Goal: Task Accomplishment & Management: Use online tool/utility

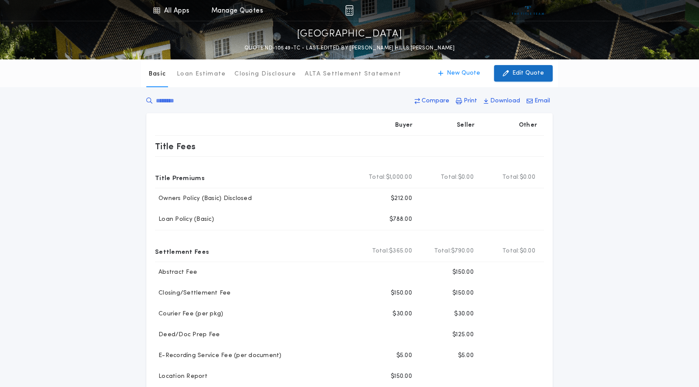
click at [523, 77] on p "Edit Quote" at bounding box center [528, 73] width 32 height 9
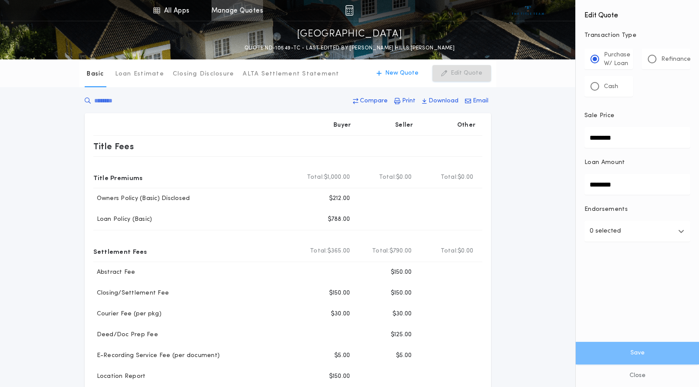
click at [220, 10] on link "Manage Quotes" at bounding box center [237, 10] width 52 height 21
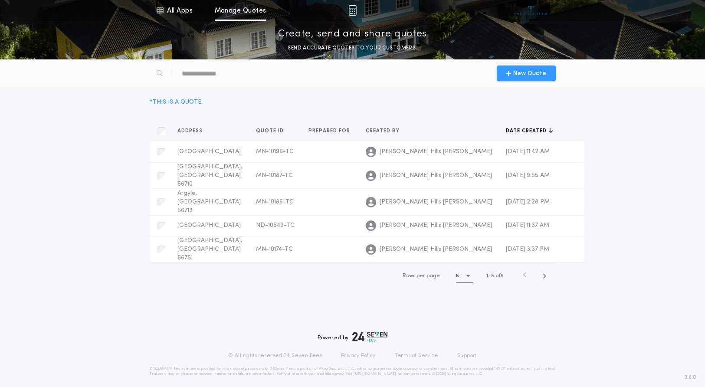
click at [530, 78] on span "New Quote" at bounding box center [529, 73] width 33 height 9
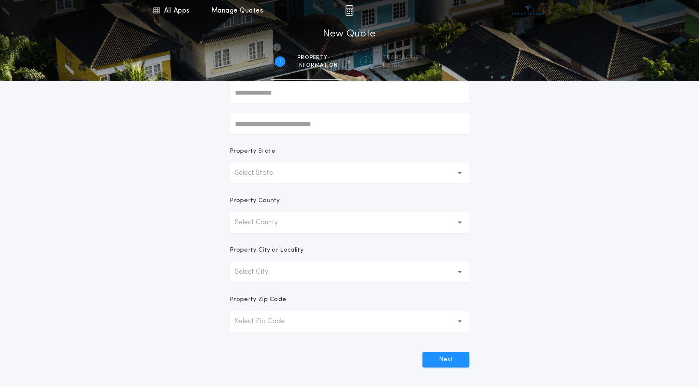
scroll to position [101, 0]
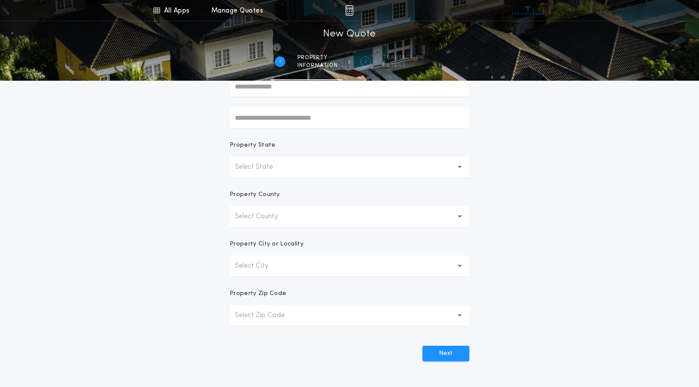
click at [278, 173] on button "Select State" at bounding box center [350, 167] width 240 height 21
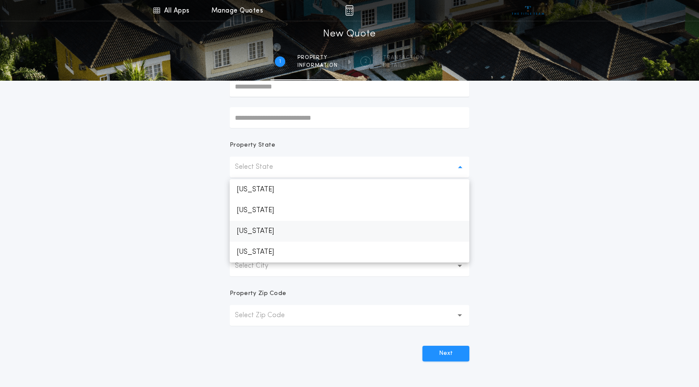
click at [263, 231] on p "[US_STATE]" at bounding box center [350, 231] width 240 height 21
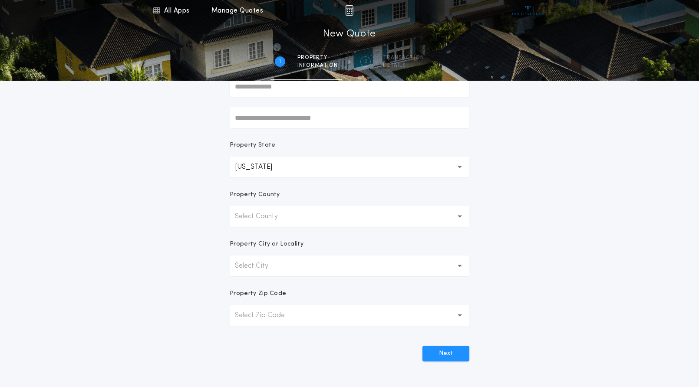
click at [271, 220] on p "Select County" at bounding box center [263, 216] width 57 height 10
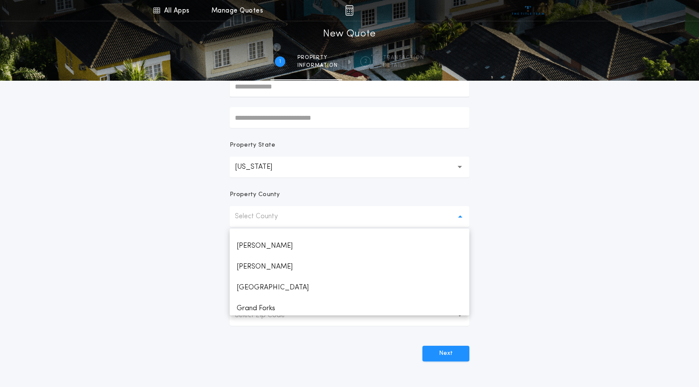
scroll to position [347, 0]
click at [279, 247] on p "Grand Forks" at bounding box center [350, 246] width 240 height 21
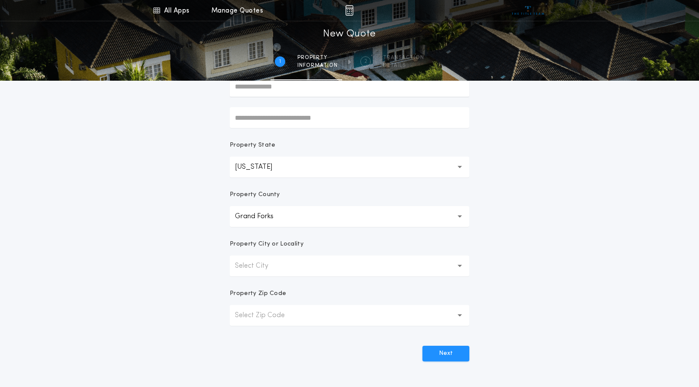
click at [278, 265] on p "Select City" at bounding box center [258, 266] width 47 height 10
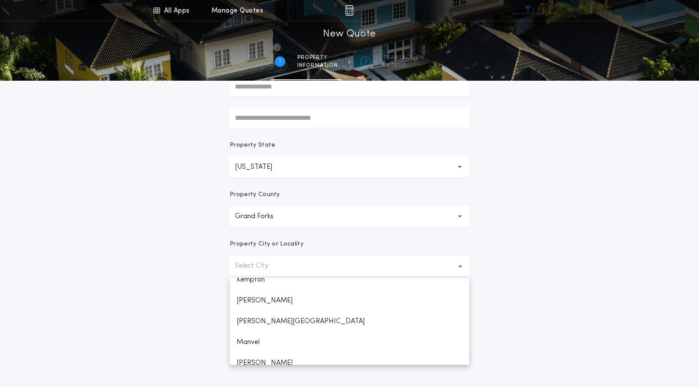
scroll to position [260, 0]
click at [275, 302] on p "[PERSON_NAME]" at bounding box center [350, 299] width 240 height 21
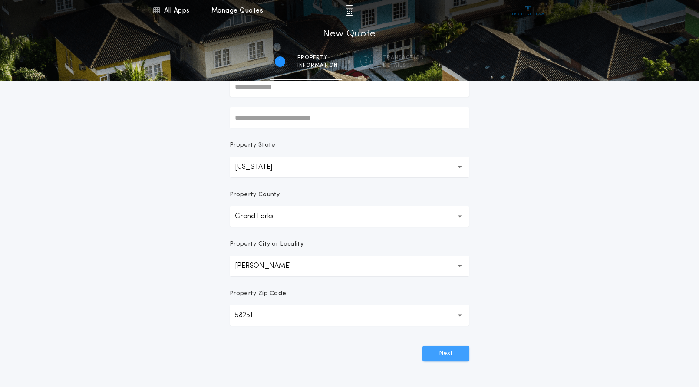
click at [460, 352] on button "Next" at bounding box center [445, 354] width 47 height 16
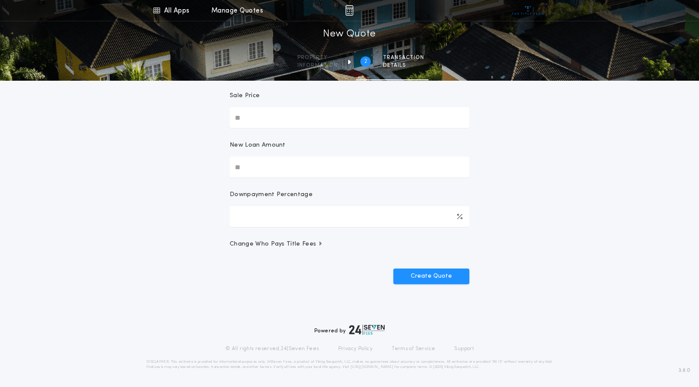
scroll to position [91, 0]
click at [314, 117] on input "Sale Price" at bounding box center [350, 117] width 240 height 21
type input "********"
type input "****"
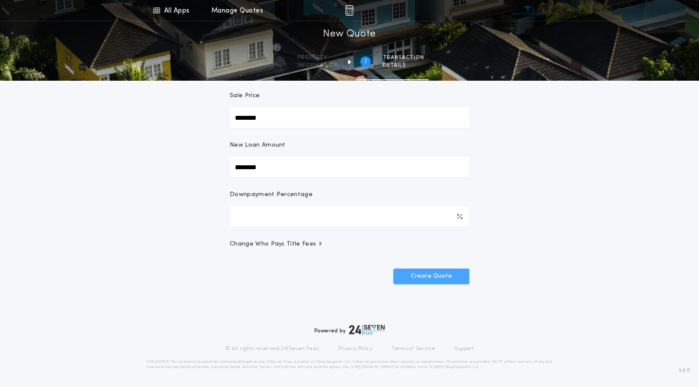
click at [435, 279] on button "Create Quote" at bounding box center [431, 277] width 76 height 16
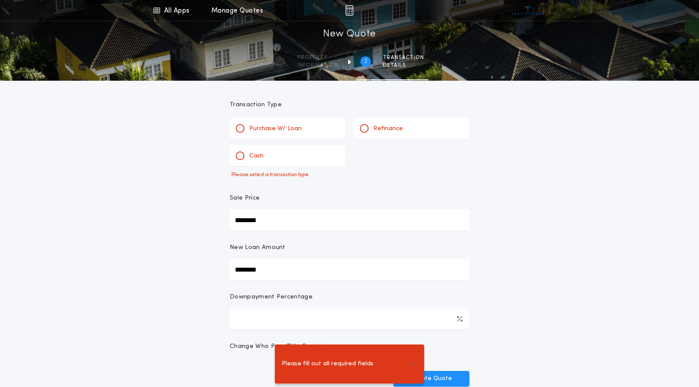
scroll to position [0, 0]
click at [291, 132] on p "Purchase W/ Loan" at bounding box center [275, 129] width 53 height 9
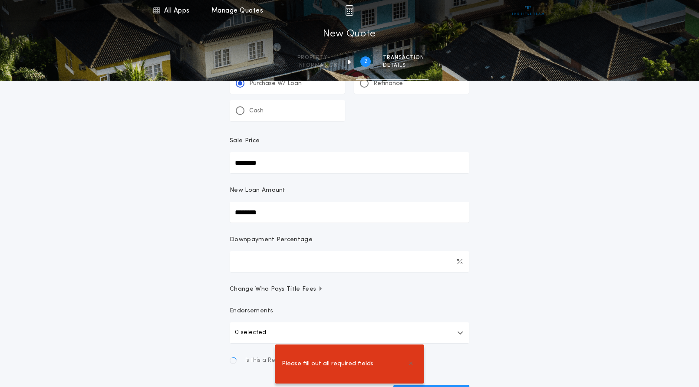
scroll to position [58, 0]
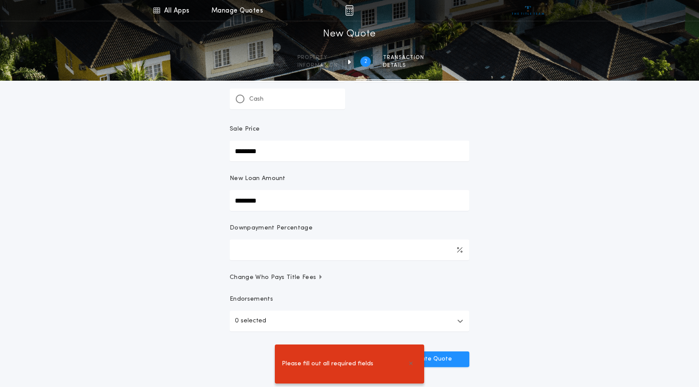
click at [443, 358] on div "Please fill out all required fields" at bounding box center [349, 364] width 699 height 46
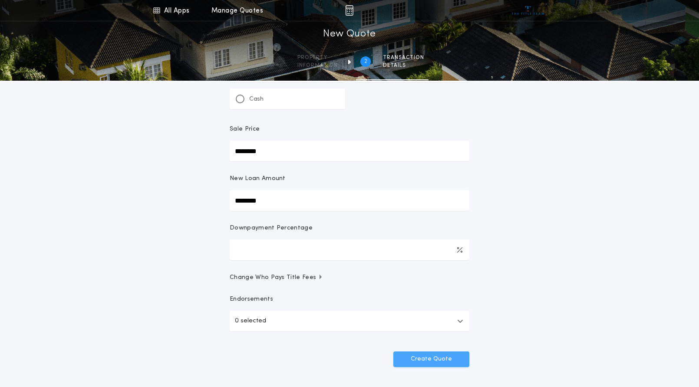
click at [446, 358] on button "Create Quote" at bounding box center [431, 360] width 76 height 16
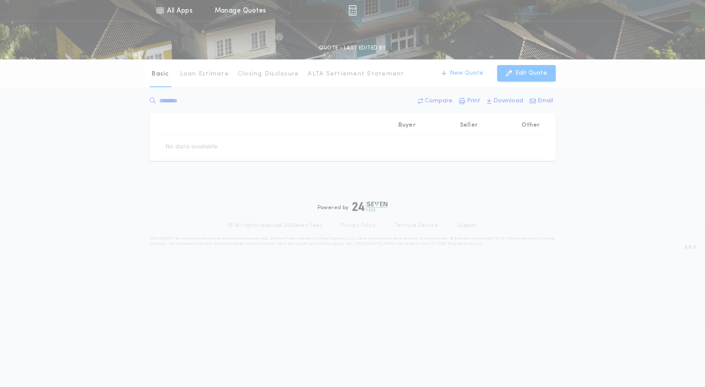
type input "********"
